Goal: Information Seeking & Learning: Learn about a topic

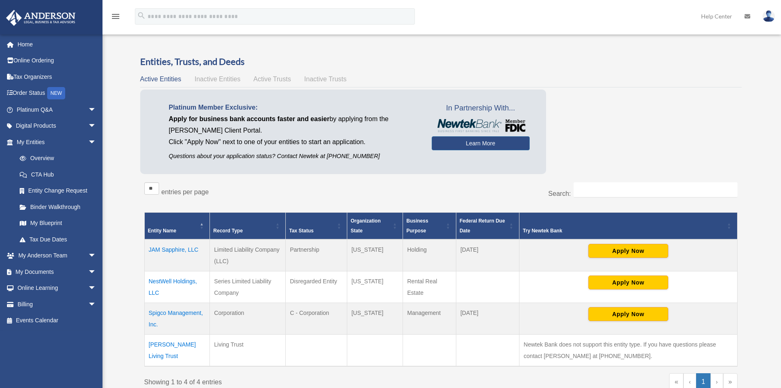
scroll to position [41, 0]
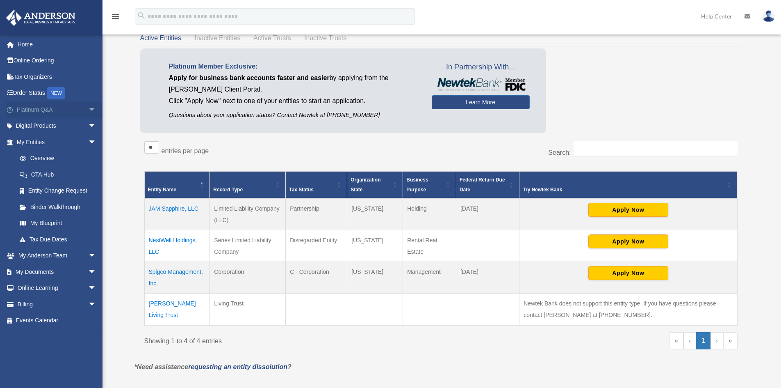
click at [43, 112] on link "Platinum Q&A arrow_drop_down" at bounding box center [57, 109] width 103 height 16
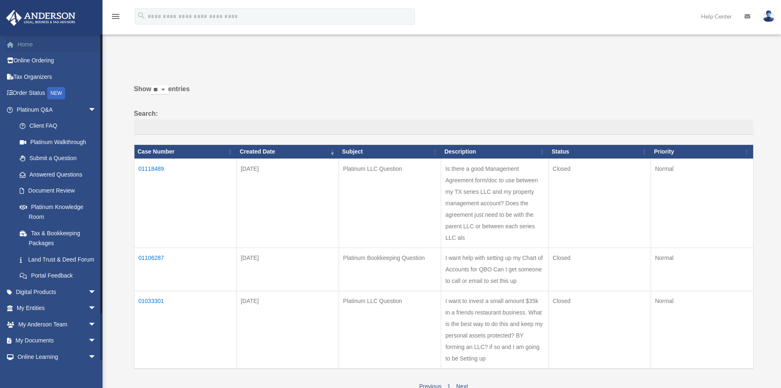
click at [26, 44] on link "Home" at bounding box center [57, 44] width 103 height 16
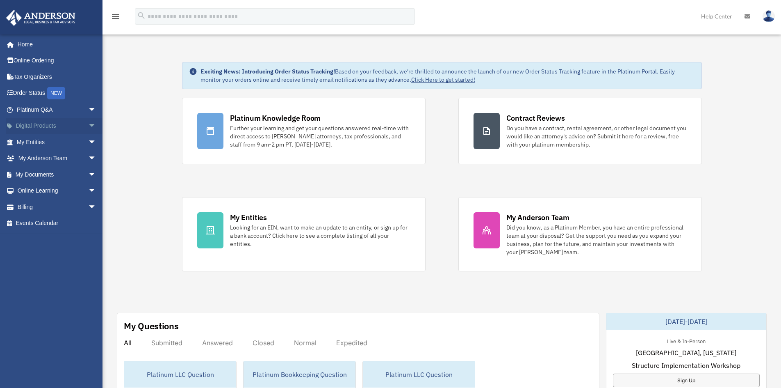
click at [50, 121] on link "Digital Products arrow_drop_down" at bounding box center [57, 126] width 103 height 16
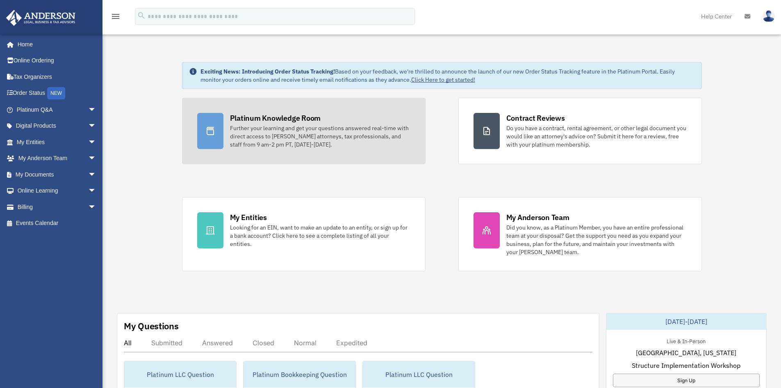
click at [296, 134] on div "Further your learning and get your questions answered real-time with direct acc…" at bounding box center [320, 136] width 180 height 25
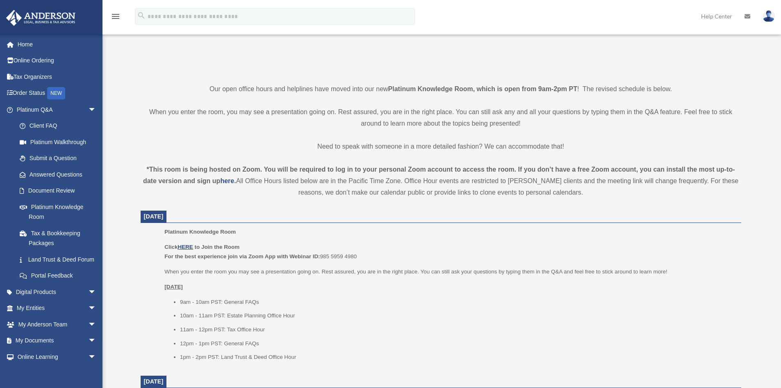
scroll to position [205, 0]
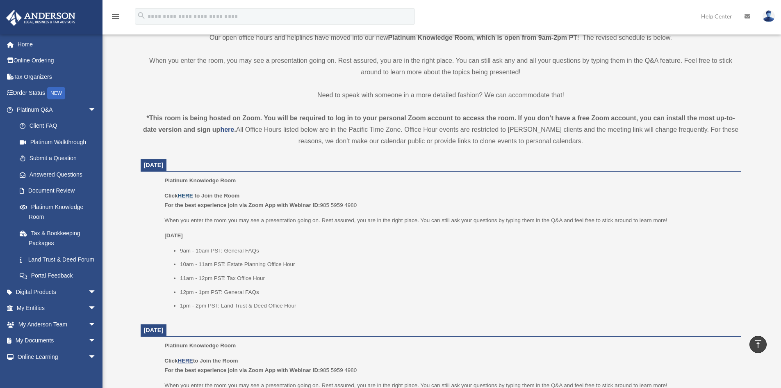
click at [188, 197] on u "HERE" at bounding box center [185, 195] width 15 height 6
